Goal: Task Accomplishment & Management: Complete application form

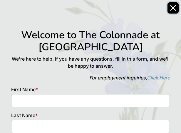
click at [173, 8] on icon "Close" at bounding box center [173, 8] width 5 height 5
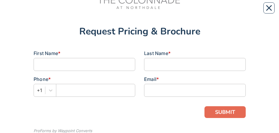
scroll to position [46, 0]
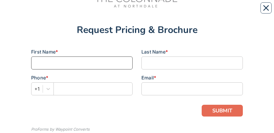
click at [41, 64] on input at bounding box center [82, 63] width 102 height 13
type input "[PERSON_NAME]"
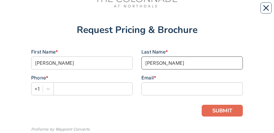
type input "[PERSON_NAME]"
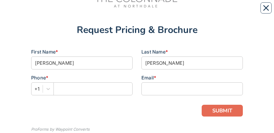
click at [182, 44] on div "Request Pricing & Brochure First Name * [PERSON_NAME] Last Name * [PERSON_NAME]…" at bounding box center [137, 53] width 212 height 186
click at [69, 90] on input "text" at bounding box center [93, 88] width 79 height 13
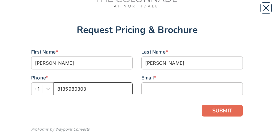
type input "8135980303"
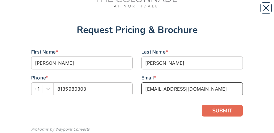
type input "[EMAIL_ADDRESS][DOMAIN_NAME]"
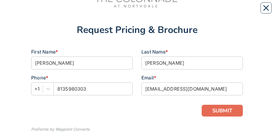
click at [260, 85] on div "Request Pricing & Brochure First Name * [PERSON_NAME] Last Name * [PERSON_NAME]…" at bounding box center [136, 53] width 265 height 186
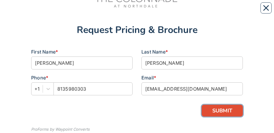
click at [220, 109] on button "SUBMIT" at bounding box center [222, 111] width 41 height 12
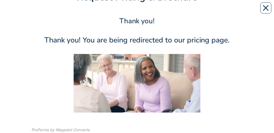
scroll to position [98, 0]
